Goal: Task Accomplishment & Management: Use online tool/utility

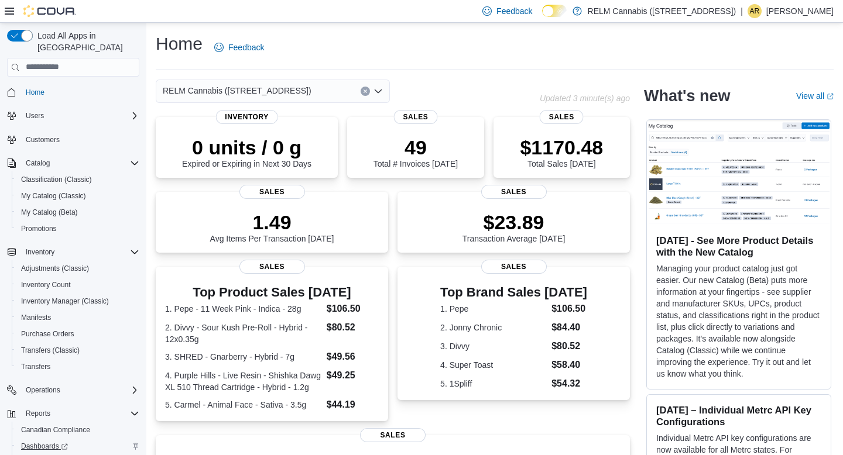
scroll to position [58, 0]
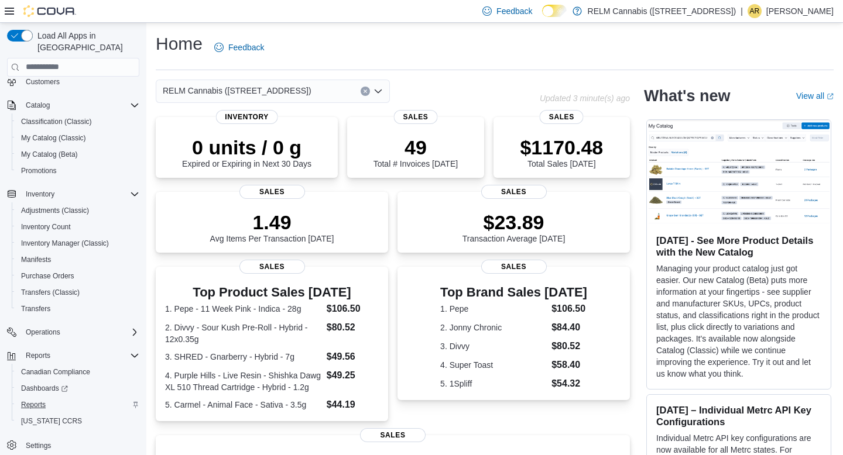
click at [44, 400] on span "Reports" at bounding box center [33, 404] width 25 height 9
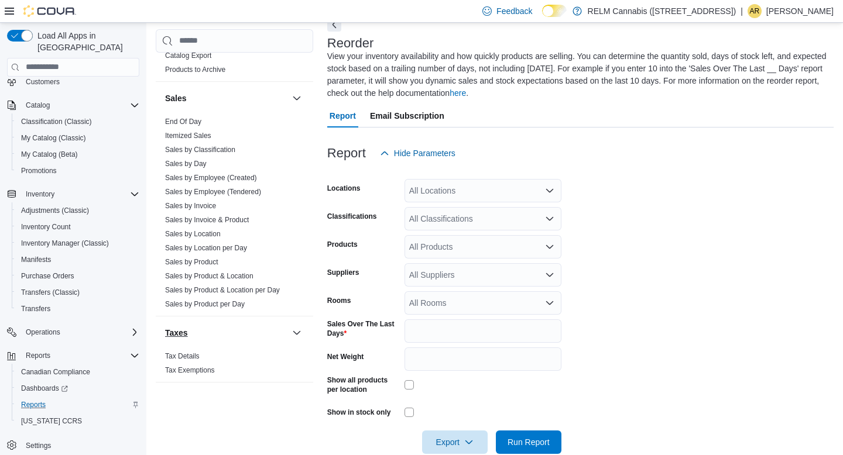
scroll to position [64, 0]
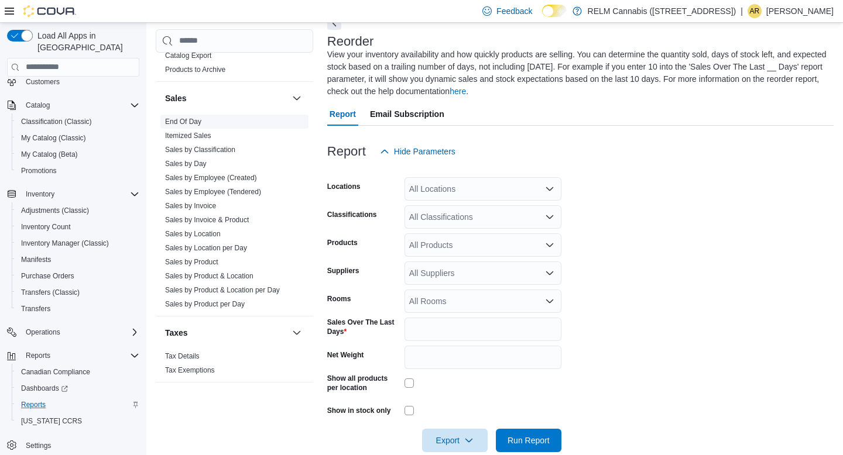
click at [188, 118] on link "End Of Day" at bounding box center [183, 122] width 36 height 8
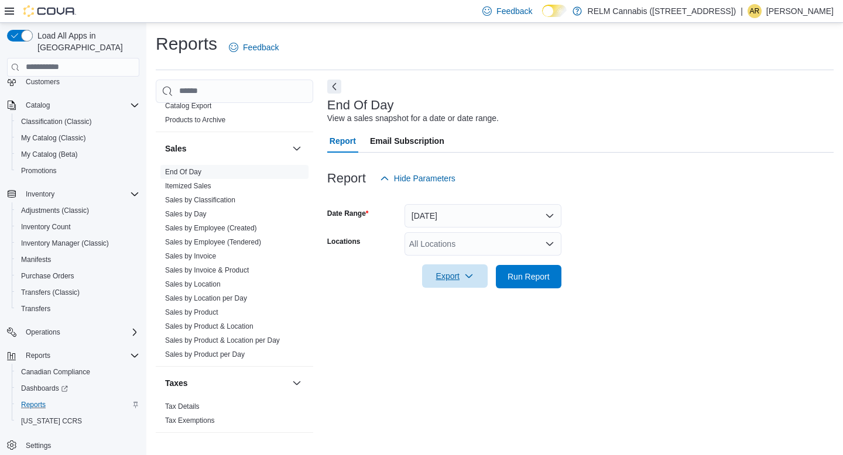
click at [454, 279] on span "Export" at bounding box center [455, 276] width 52 height 23
click at [458, 325] on span "Export to Pdf" at bounding box center [455, 323] width 53 height 9
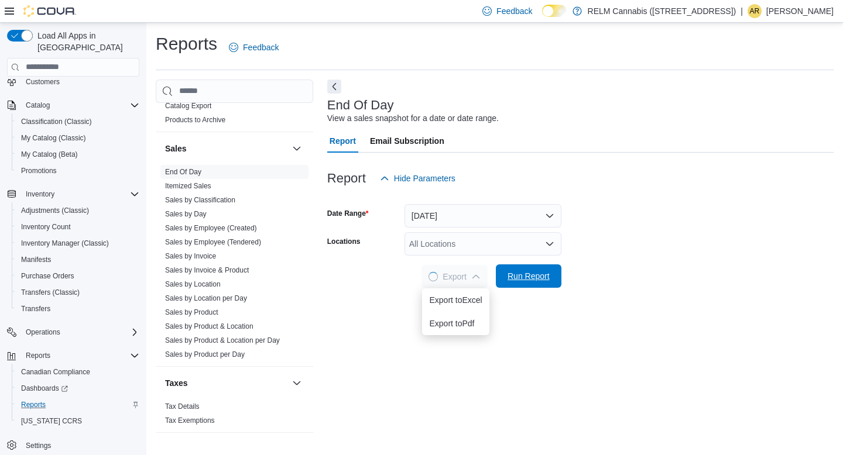
click at [526, 272] on span "Run Report" at bounding box center [528, 276] width 42 height 12
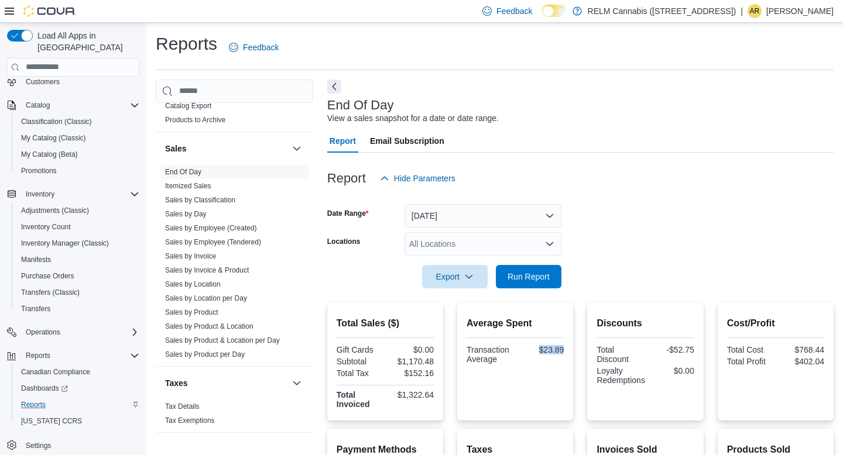
drag, startPoint x: 564, startPoint y: 348, endPoint x: 529, endPoint y: 348, distance: 34.5
click at [529, 348] on div "Average Spent Transaction Average $23.89" at bounding box center [515, 362] width 116 height 118
copy div "$23.89"
